Goal: Information Seeking & Learning: Check status

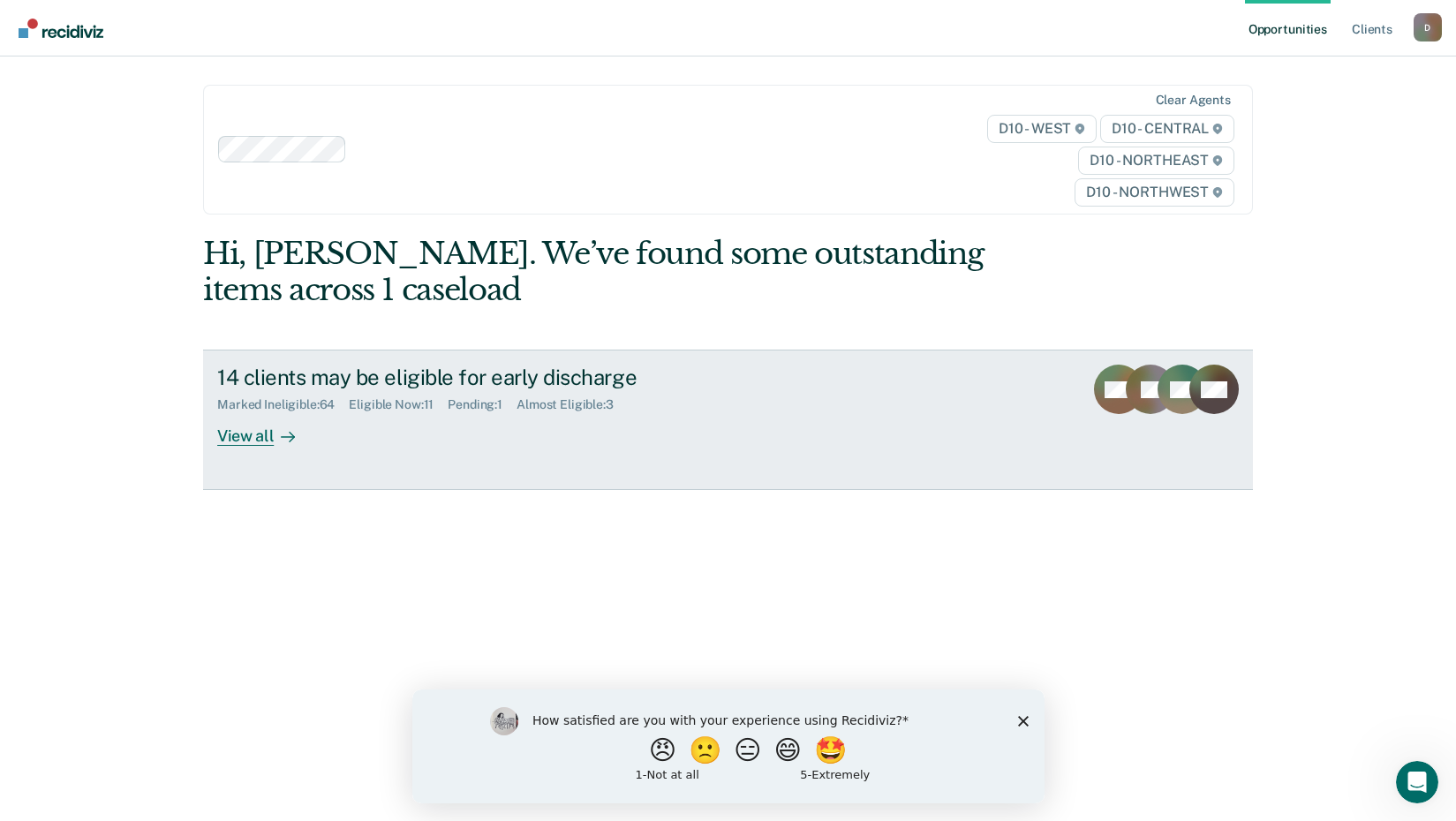
click at [227, 438] on div "View all" at bounding box center [266, 429] width 99 height 34
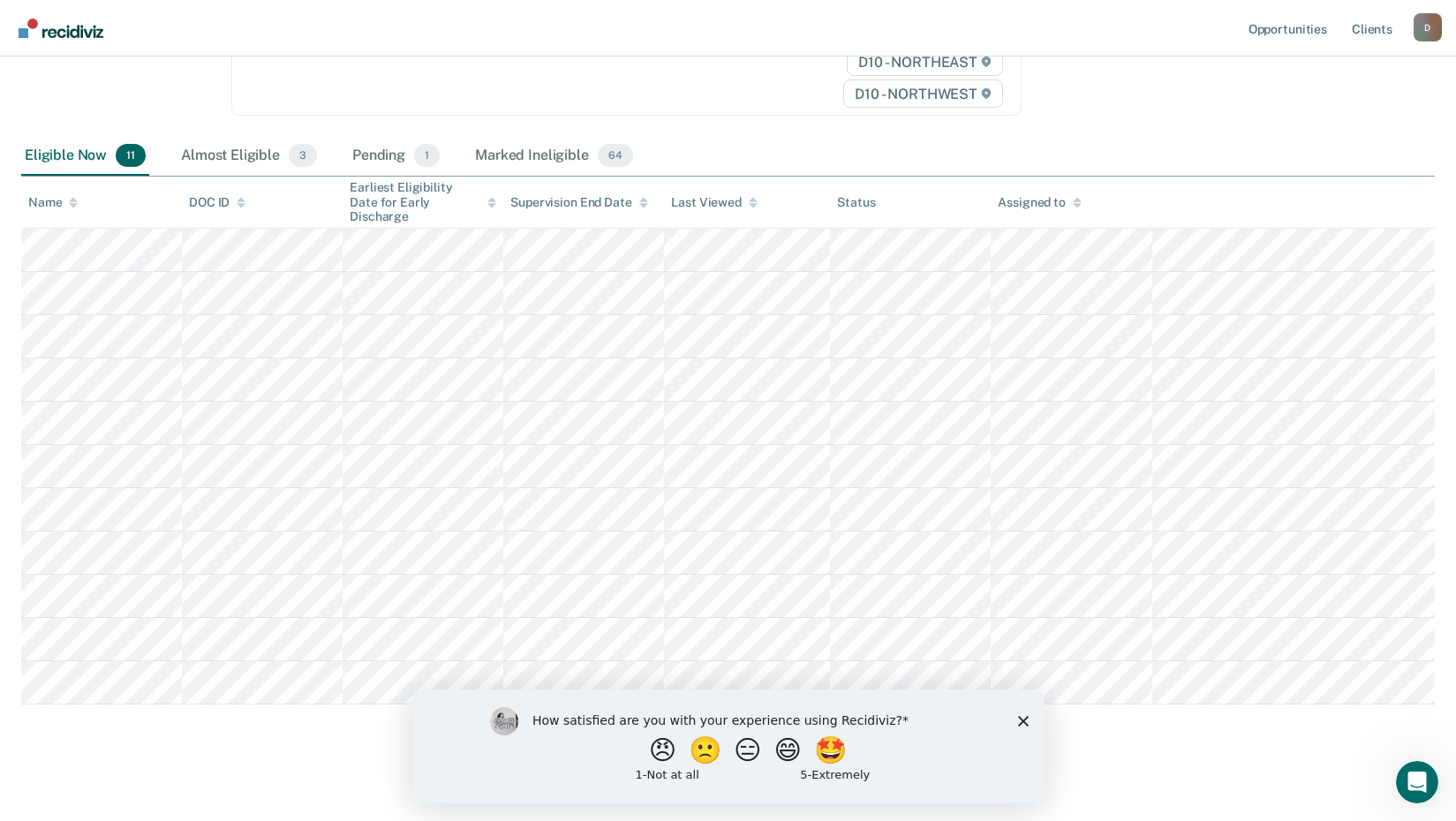
scroll to position [302, 0]
